Goal: Task Accomplishment & Management: Manage account settings

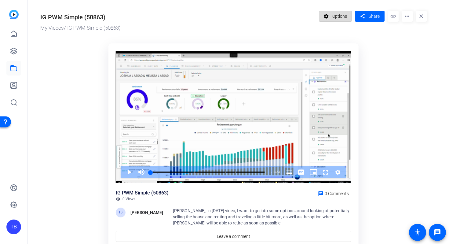
click at [335, 16] on span "Options" at bounding box center [339, 16] width 15 height 12
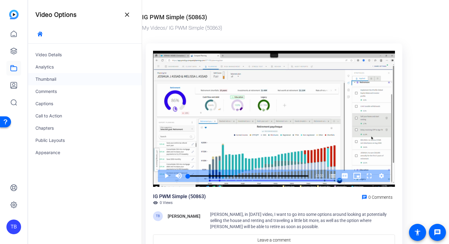
click at [60, 75] on div "Thumbnail" at bounding box center [85, 79] width 114 height 12
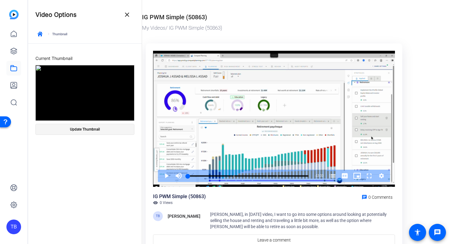
click at [100, 130] on span at bounding box center [85, 129] width 98 height 15
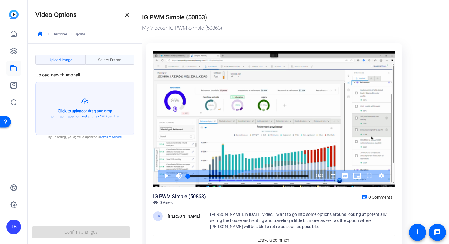
click at [112, 59] on span "Select Frame" at bounding box center [109, 60] width 23 height 4
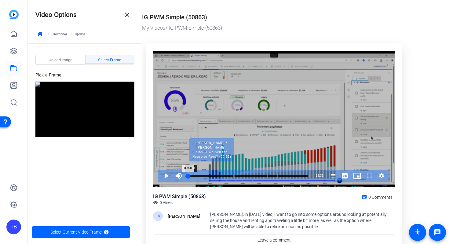
click at [191, 176] on div "Progress Bar" at bounding box center [211, 175] width 45 height 3
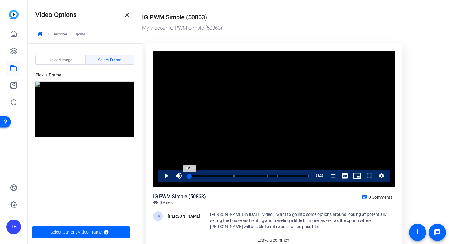
click at [189, 176] on div "00:10" at bounding box center [189, 176] width 2 height 2
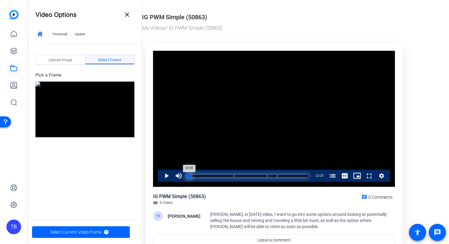
click at [189, 177] on div "00:08" at bounding box center [188, 176] width 1 height 2
click at [188, 175] on div "00:04" at bounding box center [188, 176] width 1 height 2
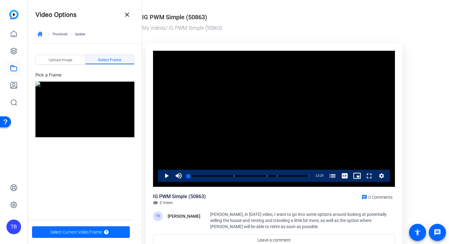
click at [92, 235] on span "Select Current Video Frame" at bounding box center [75, 232] width 51 height 12
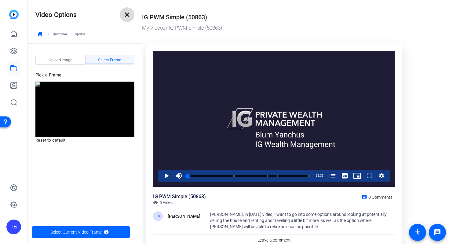
click at [127, 15] on mat-icon "close" at bounding box center [126, 14] width 7 height 7
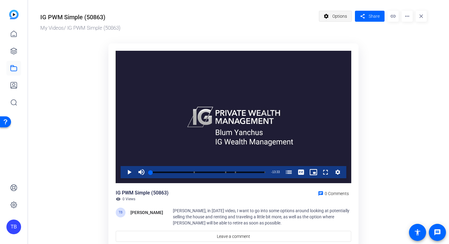
click at [325, 17] on mat-icon "settings" at bounding box center [327, 16] width 8 height 12
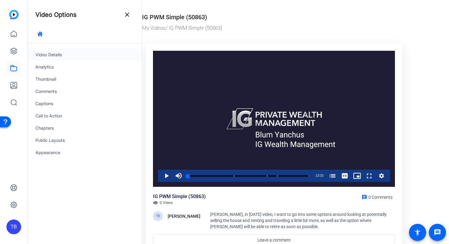
click at [67, 53] on div "Video Details" at bounding box center [85, 55] width 114 height 12
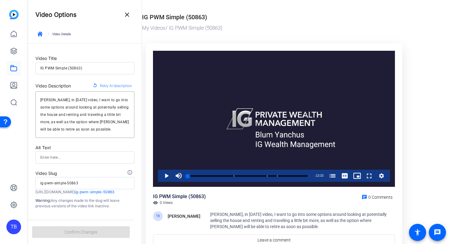
scroll to position [2, 0]
click at [130, 16] on mat-icon "close" at bounding box center [126, 14] width 7 height 7
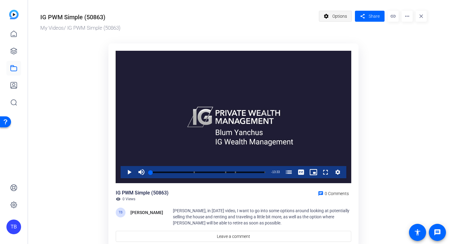
click at [338, 19] on span "Options" at bounding box center [339, 16] width 15 height 12
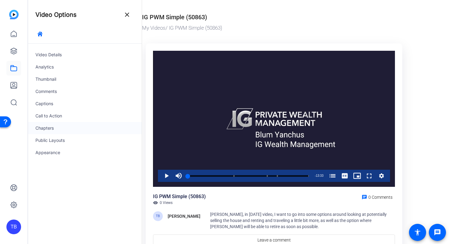
click at [56, 128] on div "Chapters" at bounding box center [85, 128] width 114 height 12
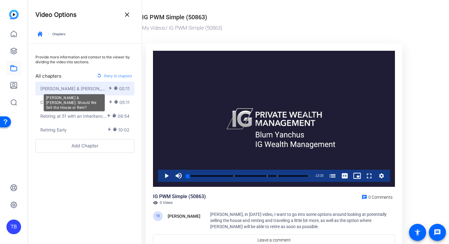
click at [79, 90] on span "[PERSON_NAME] & [PERSON_NAME]: Should We Sell the House or Rent?" at bounding box center [74, 88] width 68 height 6
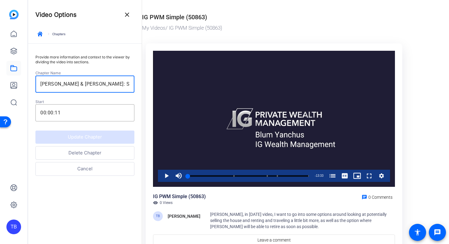
scroll to position [0, 28]
drag, startPoint x: 79, startPoint y: 84, endPoint x: 146, endPoint y: 87, distance: 67.9
click at [146, 87] on mat-drawer-container "Video Options close keyboard_arrow_right Chapters Provide more information and …" at bounding box center [237, 122] width 418 height 244
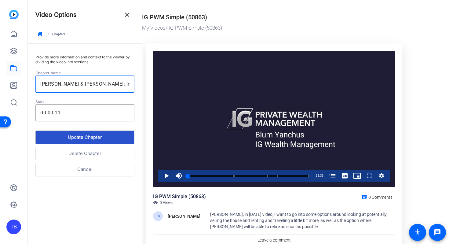
type input "[PERSON_NAME] & [PERSON_NAME]: Initial Plan Review"
click at [98, 138] on button "Update Chapter" at bounding box center [84, 137] width 99 height 14
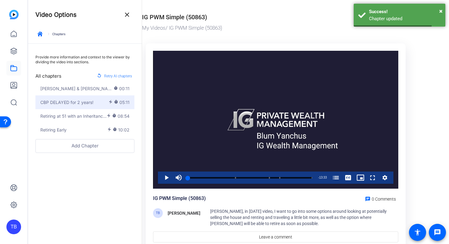
click at [95, 104] on div "CBP DELAYED for 2 years!" at bounding box center [74, 102] width 68 height 6
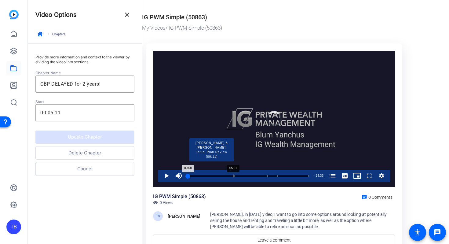
click at [233, 176] on div "Progress Bar" at bounding box center [211, 175] width 45 height 3
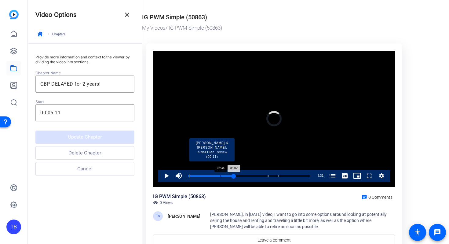
drag, startPoint x: 234, startPoint y: 176, endPoint x: 220, endPoint y: 176, distance: 13.4
click at [220, 176] on div "Loaded : 0.00% 03:34 05:02 [PERSON_NAME] & [PERSON_NAME]: Initial Plan Review (…" at bounding box center [249, 176] width 123 height 2
click at [219, 176] on div "Progress Bar" at bounding box center [211, 175] width 45 height 3
drag, startPoint x: 220, startPoint y: 176, endPoint x: 214, endPoint y: 174, distance: 5.9
click at [214, 175] on div "Loaded : 0.00% 02:56 03:35 [PERSON_NAME] & [PERSON_NAME]: Initial Plan Review (…" at bounding box center [248, 176] width 121 height 2
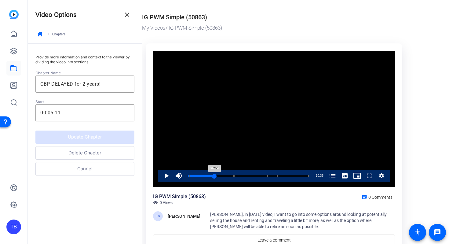
drag, startPoint x: 219, startPoint y: 175, endPoint x: 214, endPoint y: 175, distance: 5.2
click at [214, 175] on div "02:58" at bounding box center [201, 176] width 27 height 2
click at [53, 113] on input "00:05:11" at bounding box center [84, 112] width 89 height 7
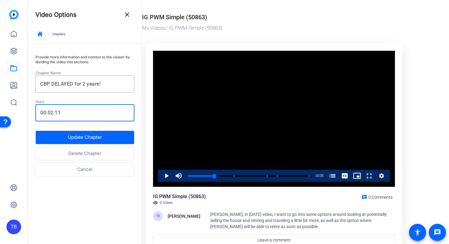
click at [64, 114] on input "00:02:11" at bounding box center [84, 112] width 89 height 7
type input "00:02:58"
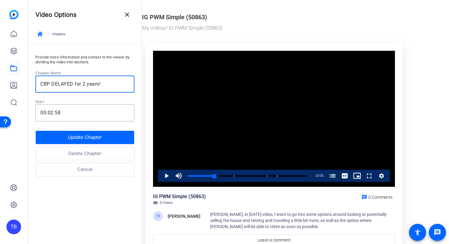
drag, startPoint x: 104, startPoint y: 84, endPoint x: 37, endPoint y: 83, distance: 66.9
click at [37, 83] on div "CBP DELAYED for 2 years!" at bounding box center [84, 83] width 99 height 17
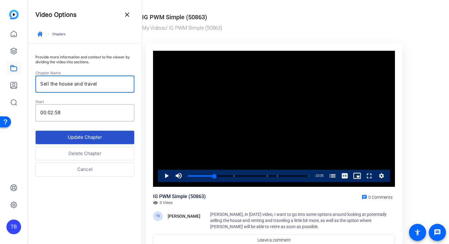
type input "Sell the house and travel"
click at [64, 135] on button "Update Chapter" at bounding box center [84, 137] width 99 height 14
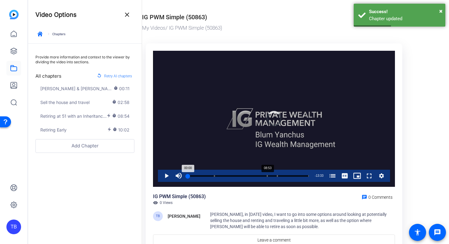
click at [267, 174] on div "Loaded : 1.37% 08:53 00:00 [PERSON_NAME] & [PERSON_NAME]: Initial Plan Review (…" at bounding box center [248, 176] width 127 height 12
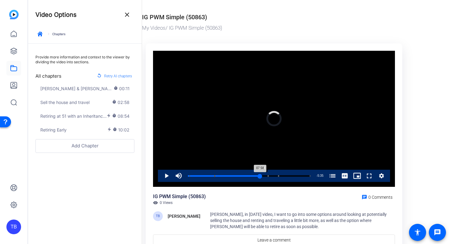
drag, startPoint x: 267, startPoint y: 174, endPoint x: 261, endPoint y: 173, distance: 5.9
click at [260, 175] on div "07:58" at bounding box center [224, 176] width 72 height 2
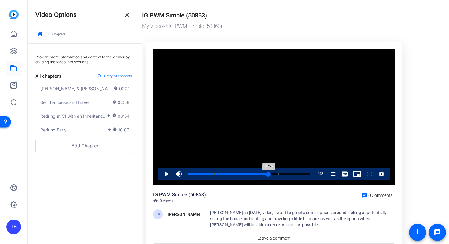
drag, startPoint x: 261, startPoint y: 173, endPoint x: 268, endPoint y: 174, distance: 7.1
click at [268, 174] on div "08:55" at bounding box center [228, 174] width 81 height 2
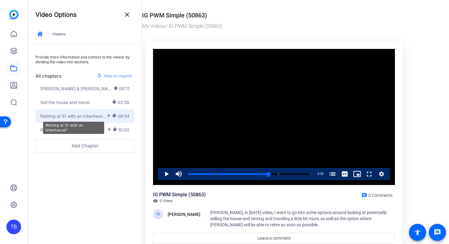
click at [77, 118] on span "Retiring at 51 with an Inheritance?" at bounding box center [73, 116] width 66 height 6
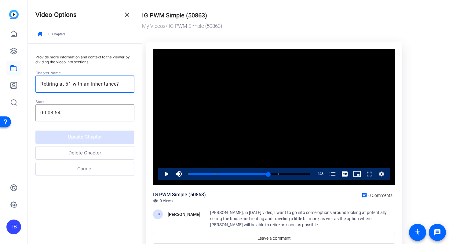
drag, startPoint x: 123, startPoint y: 87, endPoint x: 128, endPoint y: 91, distance: 6.4
click at [128, 91] on div "Retiring at 51 with an Inheritance?" at bounding box center [84, 83] width 89 height 17
drag, startPoint x: 122, startPoint y: 84, endPoint x: 33, endPoint y: 81, distance: 89.0
click at [33, 81] on div "Provide more information and context to the viewer by dividing the video into s…" at bounding box center [85, 112] width 114 height 137
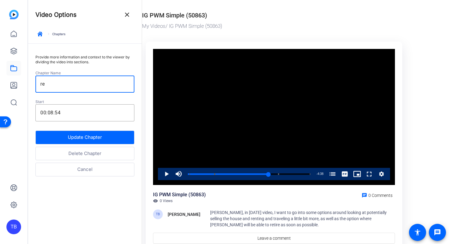
type input "r"
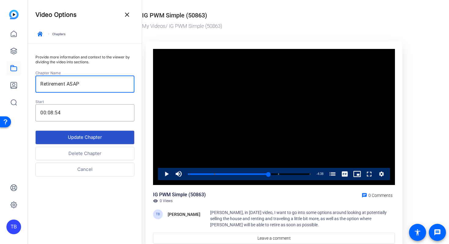
type input "Retirement ASAP"
click at [54, 137] on button "Update Chapter" at bounding box center [84, 137] width 99 height 14
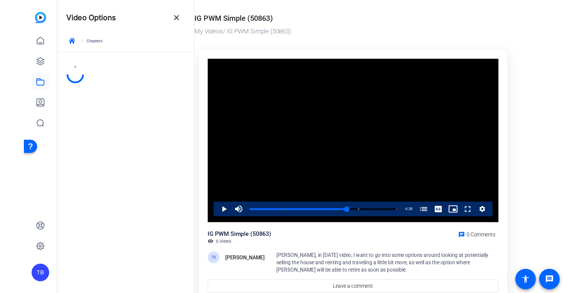
scroll to position [0, 0]
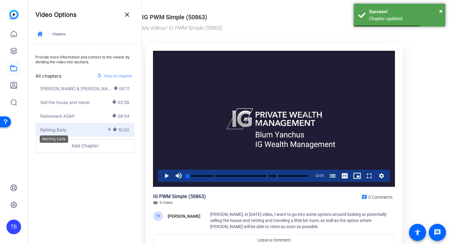
click at [66, 131] on span "Retiring Early" at bounding box center [53, 130] width 26 height 6
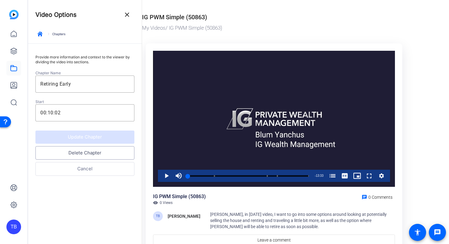
click at [78, 155] on button "Delete Chapter" at bounding box center [84, 153] width 99 height 14
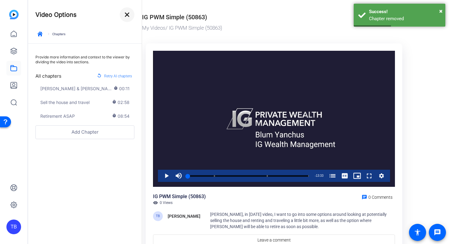
click at [126, 16] on mat-icon "close" at bounding box center [126, 14] width 7 height 7
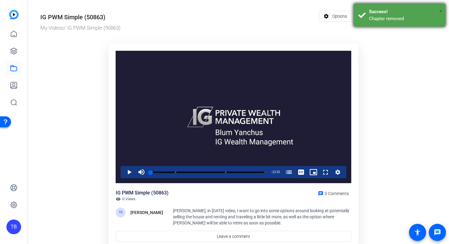
click at [441, 10] on span "×" at bounding box center [440, 10] width 3 height 7
